Goal: Find specific page/section

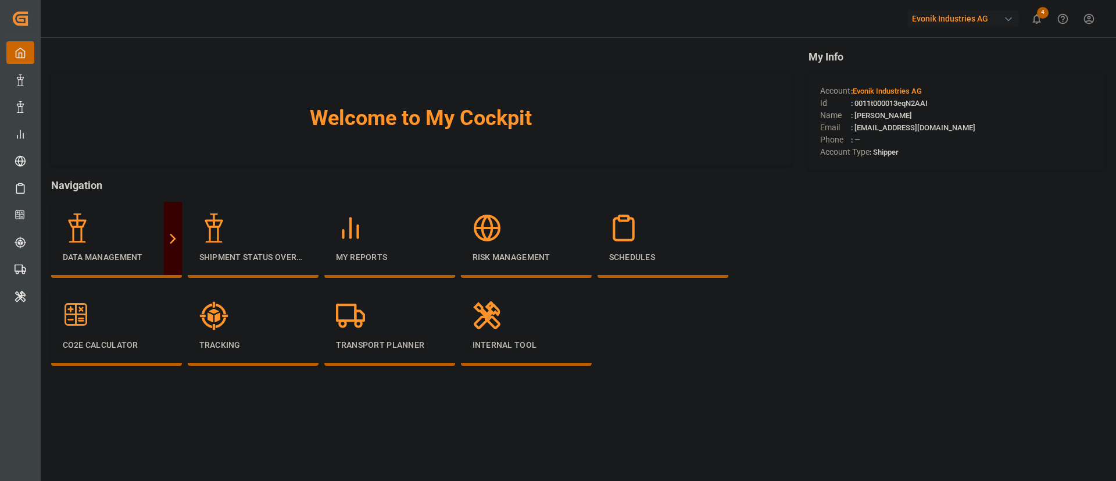
click at [963, 27] on div "Evonik Industries AG" at bounding box center [965, 19] width 116 height 22
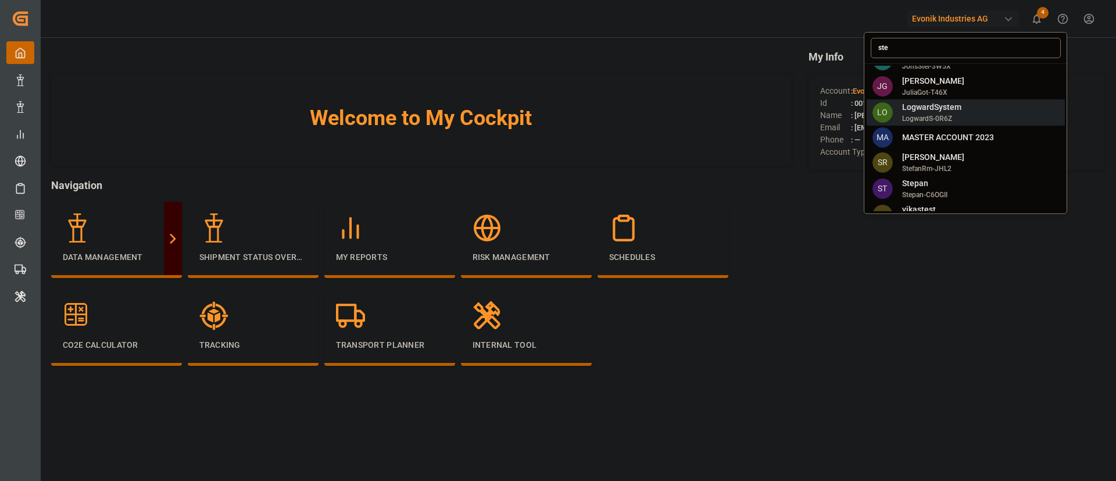
scroll to position [85, 0]
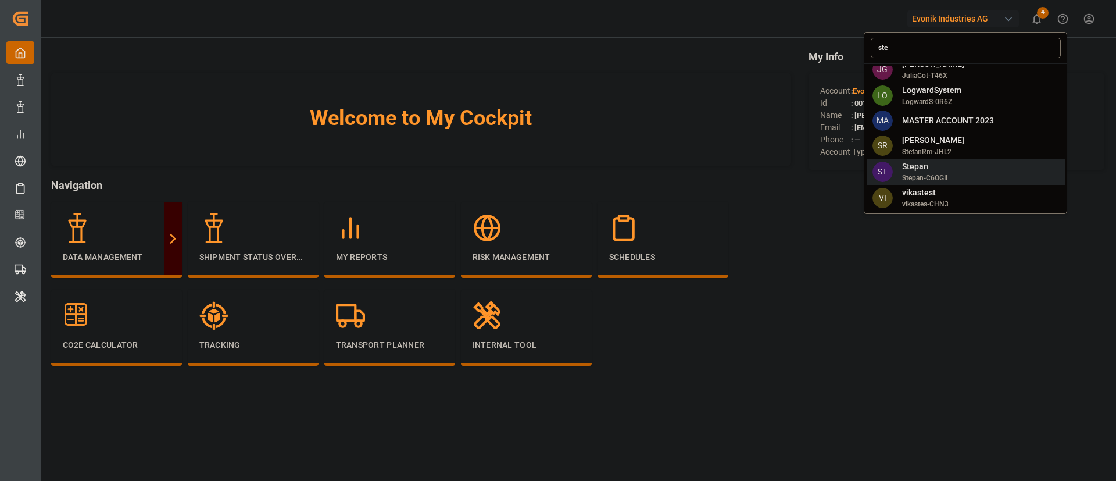
type input "ste"
click at [938, 166] on span "Stepan" at bounding box center [924, 166] width 45 height 12
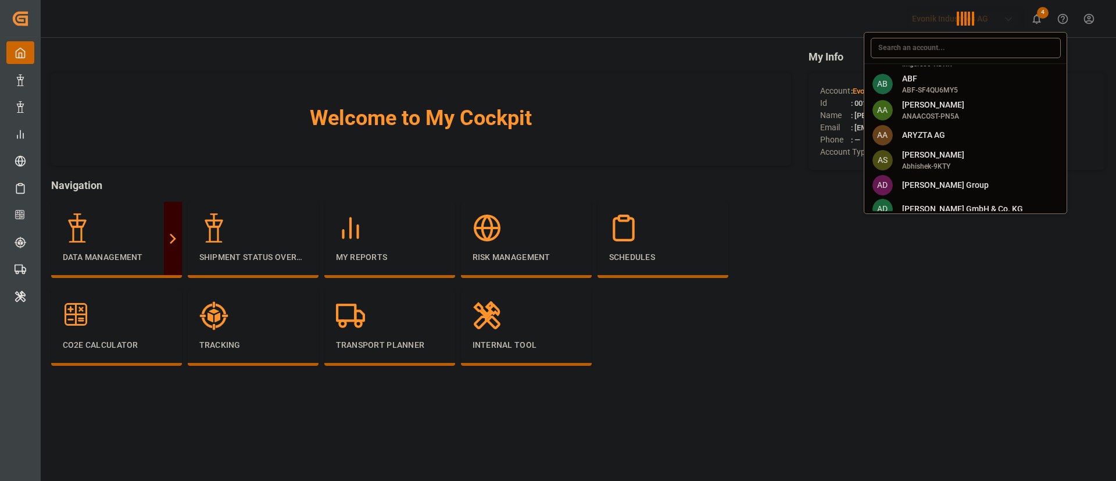
scroll to position [0, 0]
